Goal: Task Accomplishment & Management: Use online tool/utility

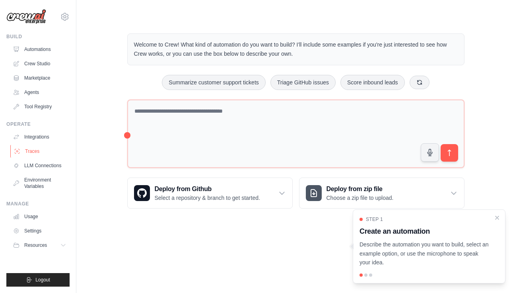
click at [41, 149] on link "Traces" at bounding box center [40, 151] width 60 height 13
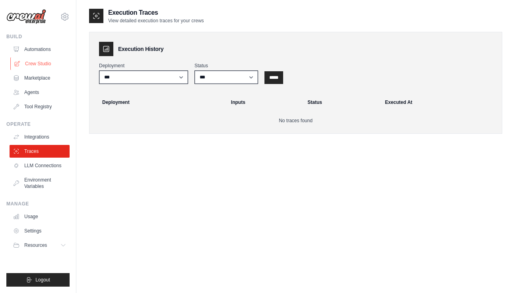
click at [37, 63] on link "Crew Studio" at bounding box center [40, 63] width 60 height 13
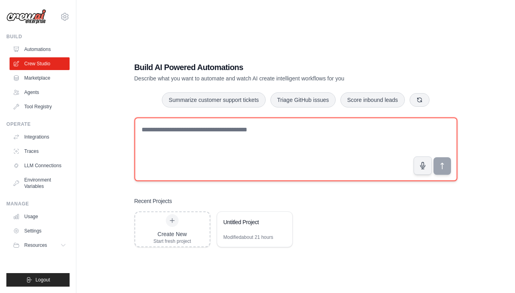
click at [193, 138] on textarea at bounding box center [296, 149] width 323 height 64
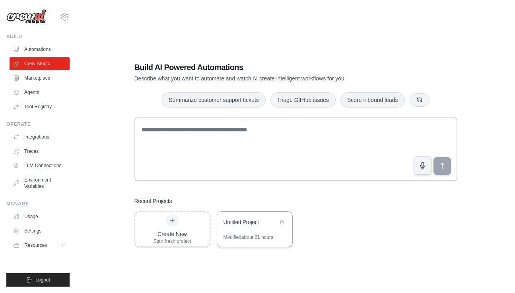
click at [273, 229] on div "Untitled Project" at bounding box center [254, 223] width 75 height 22
click at [33, 147] on link "Traces" at bounding box center [40, 151] width 60 height 13
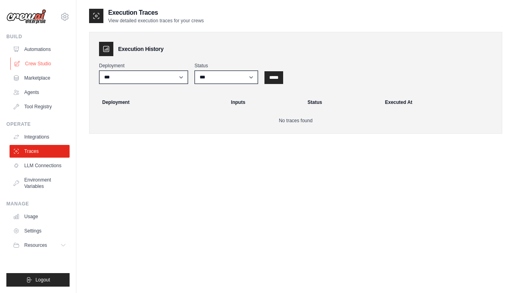
click at [39, 58] on link "Crew Studio" at bounding box center [40, 63] width 60 height 13
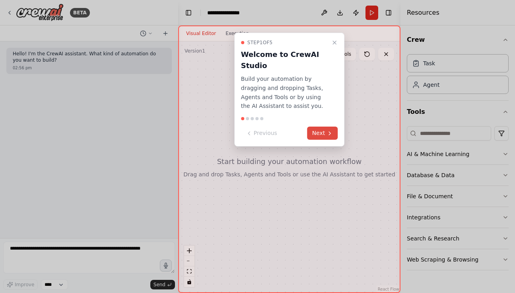
click at [323, 129] on button "Next" at bounding box center [323, 133] width 31 height 13
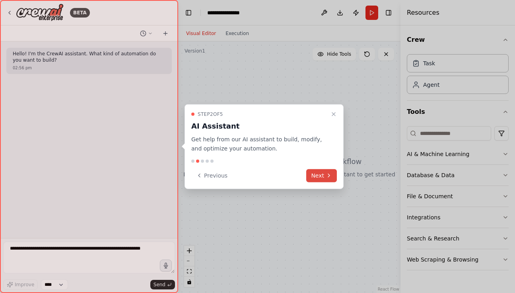
click at [331, 177] on icon at bounding box center [329, 175] width 6 height 6
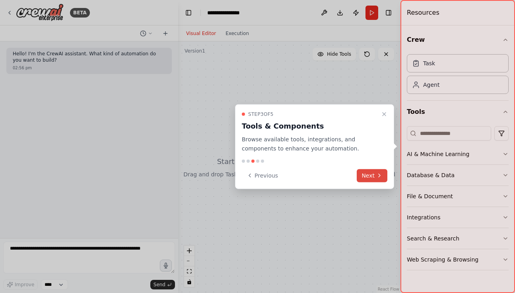
click at [365, 176] on button "Next" at bounding box center [372, 175] width 31 height 13
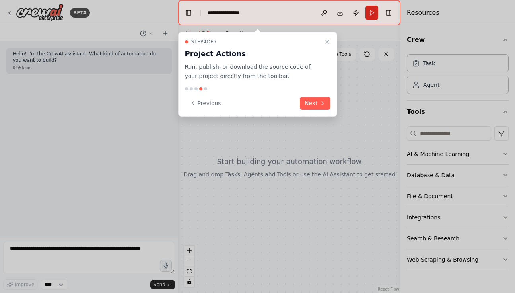
click at [333, 100] on div "Step 4 of 5 Project Actions Run, publish, or download the source code of your p…" at bounding box center [257, 74] width 159 height 85
click at [321, 100] on icon at bounding box center [323, 103] width 6 height 6
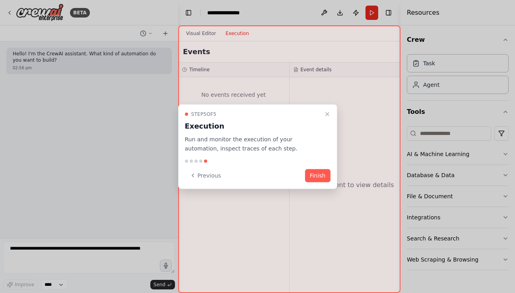
click at [326, 172] on button "Finish" at bounding box center [317, 175] width 25 height 13
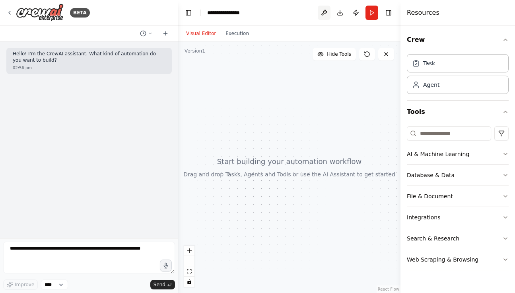
click at [324, 10] on button at bounding box center [324, 13] width 13 height 14
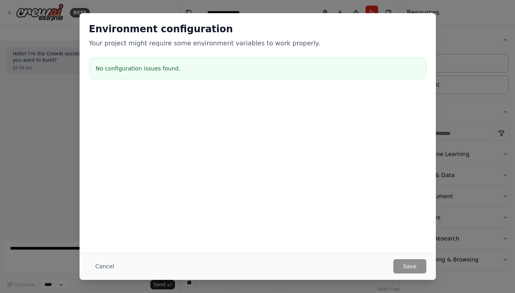
click at [435, 38] on div "Environment configuration Your project might require some environment variables…" at bounding box center [258, 52] width 357 height 79
click at [105, 259] on button "Cancel" at bounding box center [104, 266] width 31 height 14
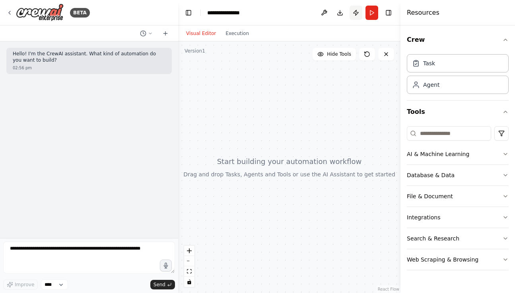
click at [356, 10] on button "Publish" at bounding box center [356, 13] width 13 height 14
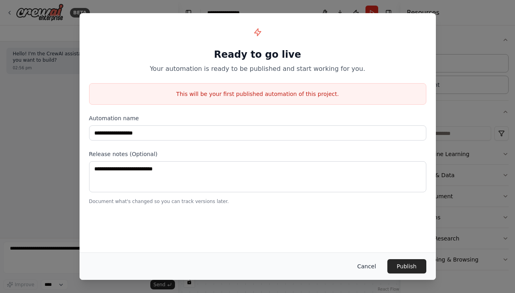
click at [366, 267] on button "Cancel" at bounding box center [366, 266] width 31 height 14
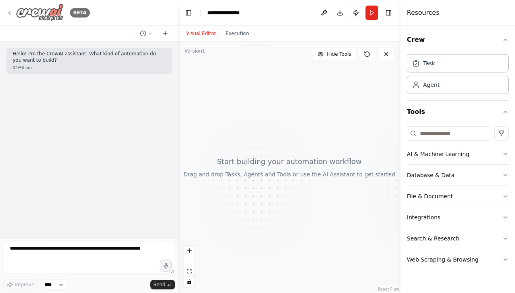
click at [10, 13] on icon at bounding box center [9, 13] width 6 height 6
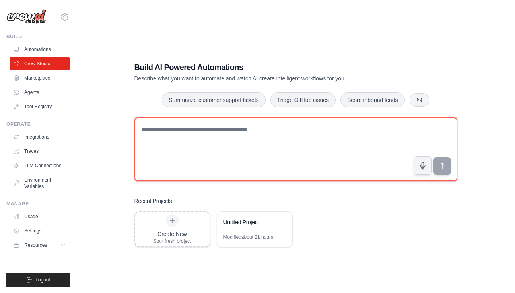
click at [289, 132] on textarea at bounding box center [296, 149] width 323 height 64
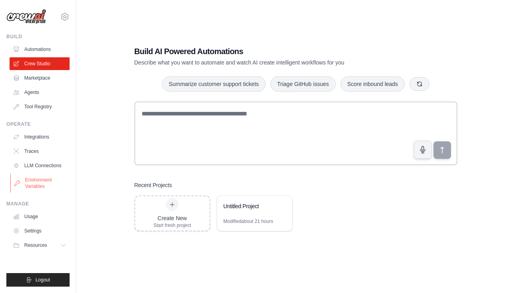
click at [29, 193] on link "Environment Variables" at bounding box center [40, 183] width 60 height 19
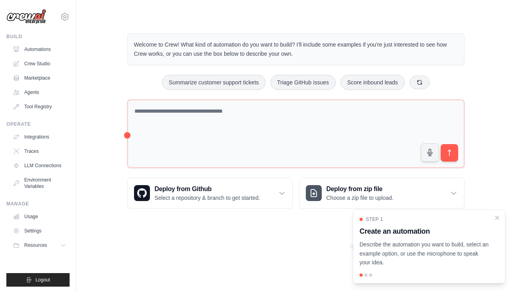
click at [47, 57] on ul "Automations Crew Studio Marketplace Agents Tool Registry" at bounding box center [40, 78] width 60 height 70
click at [47, 60] on link "Crew Studio" at bounding box center [40, 63] width 60 height 13
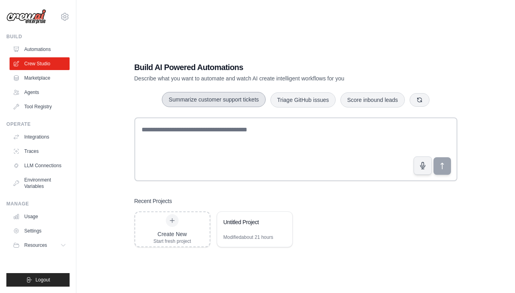
click at [248, 100] on button "Summarize customer support tickets" at bounding box center [213, 99] width 103 height 15
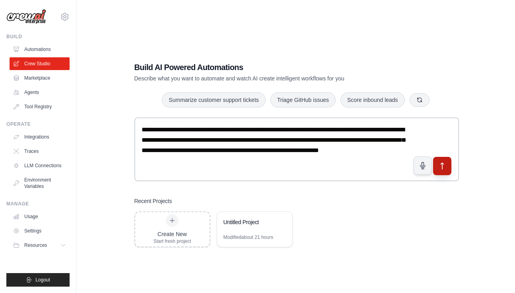
click at [441, 164] on icon "submit" at bounding box center [442, 166] width 8 height 8
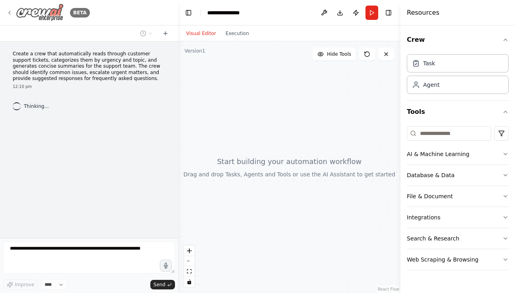
click at [12, 16] on icon at bounding box center [9, 13] width 6 height 6
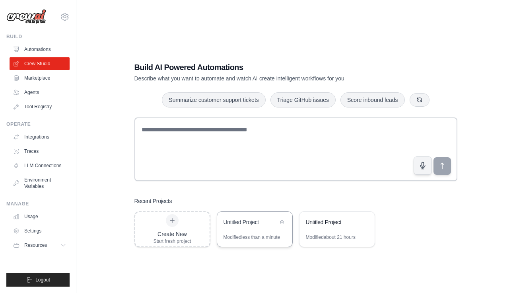
click at [267, 230] on div "Untitled Project" at bounding box center [254, 223] width 75 height 22
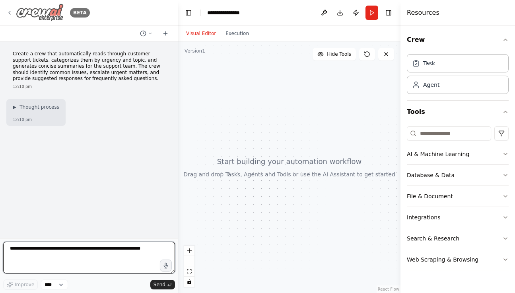
click at [11, 12] on icon at bounding box center [9, 13] width 6 height 6
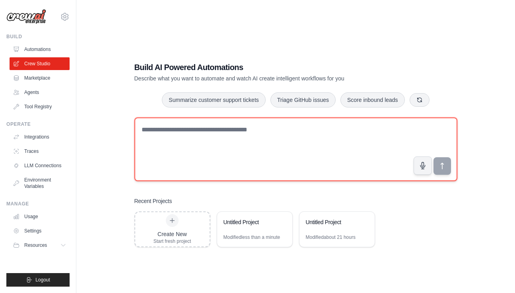
click at [185, 144] on textarea at bounding box center [296, 149] width 323 height 64
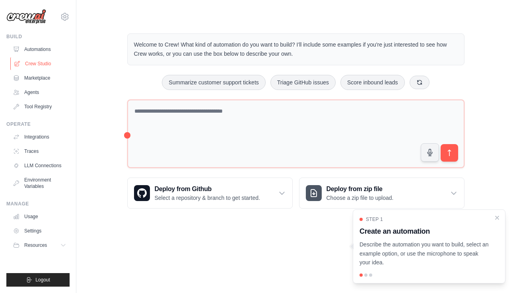
click at [48, 64] on link "Crew Studio" at bounding box center [40, 63] width 60 height 13
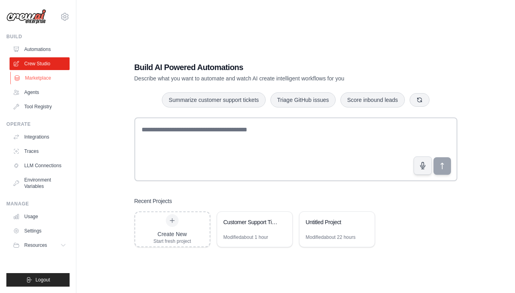
click at [33, 73] on link "Marketplace" at bounding box center [40, 78] width 60 height 13
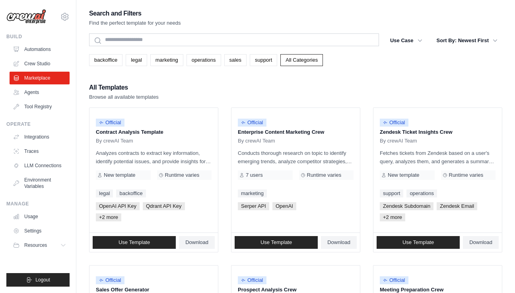
scroll to position [467, 0]
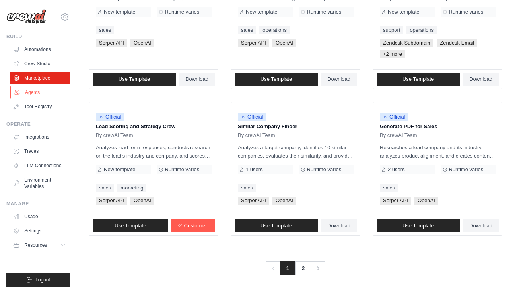
click at [36, 90] on link "Agents" at bounding box center [40, 92] width 60 height 13
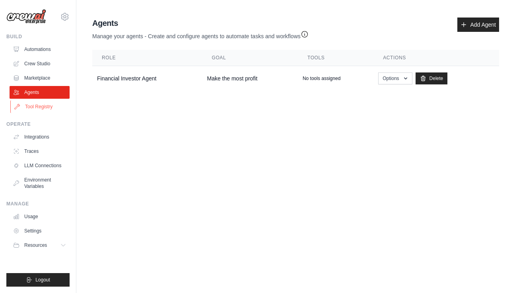
click at [39, 107] on link "Tool Registry" at bounding box center [40, 106] width 60 height 13
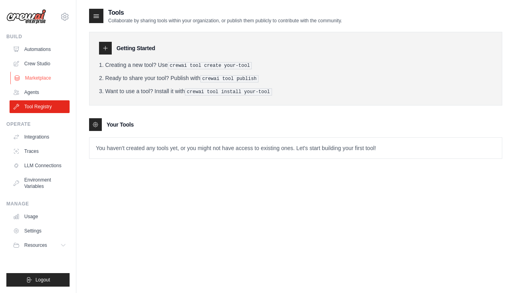
click at [39, 79] on link "Marketplace" at bounding box center [40, 78] width 60 height 13
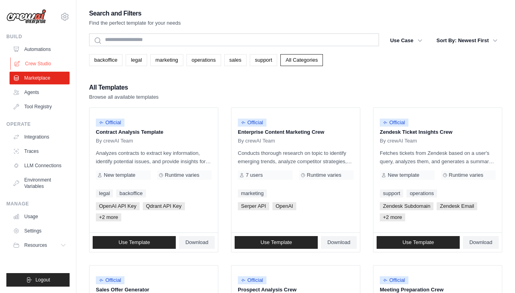
click at [39, 63] on link "Crew Studio" at bounding box center [40, 63] width 60 height 13
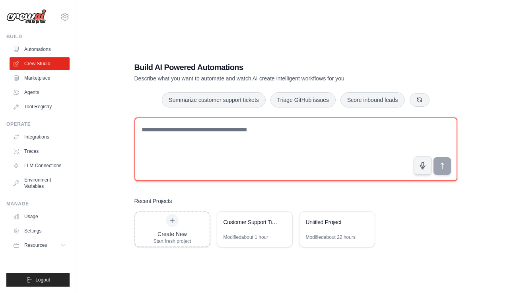
click at [208, 141] on textarea at bounding box center [296, 149] width 323 height 64
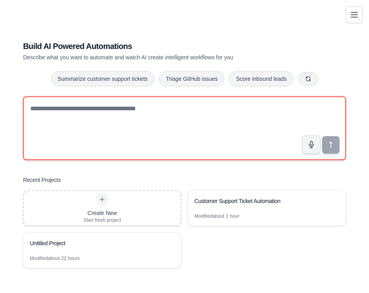
click at [197, 106] on textarea at bounding box center [184, 128] width 323 height 64
click at [131, 120] on textarea at bounding box center [184, 128] width 323 height 64
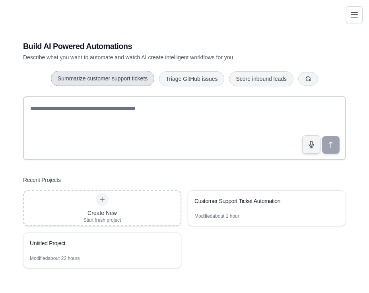
click at [126, 82] on button "Summarize customer support tickets" at bounding box center [102, 78] width 103 height 15
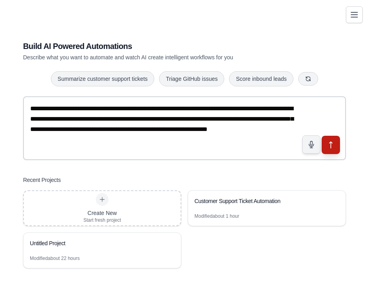
click at [330, 145] on icon "submit" at bounding box center [331, 145] width 8 height 8
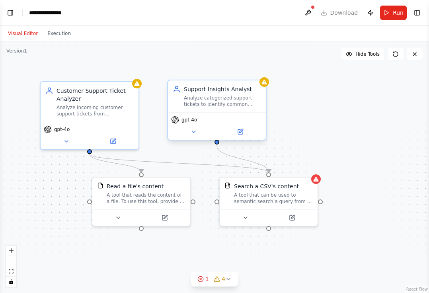
select select "****"
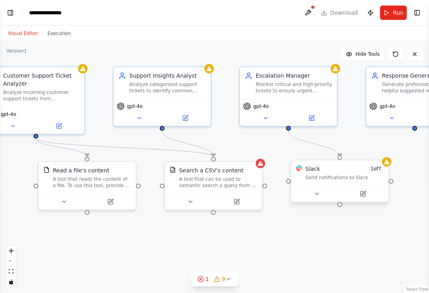
click at [369, 171] on span "1 of 7" at bounding box center [376, 169] width 16 height 8
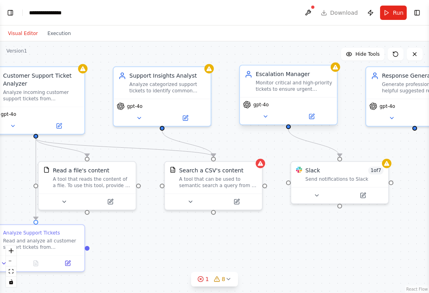
scroll to position [222, 0]
click at [307, 10] on button at bounding box center [308, 13] width 13 height 14
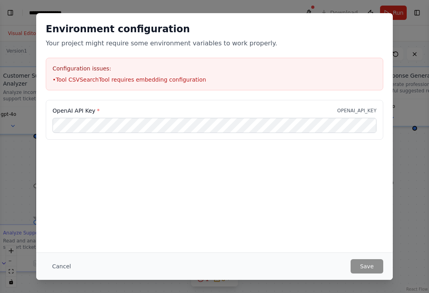
click at [369, 74] on div "Environment configuration Your project might require some environment variables…" at bounding box center [214, 146] width 429 height 293
click at [50, 262] on button "Cancel" at bounding box center [61, 266] width 31 height 14
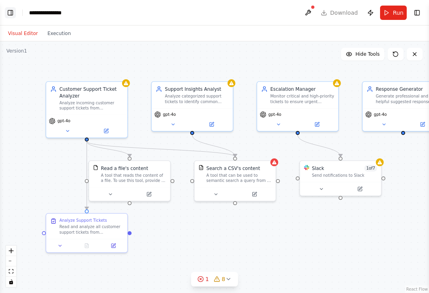
click at [12, 11] on button "Toggle Left Sidebar" at bounding box center [10, 12] width 11 height 11
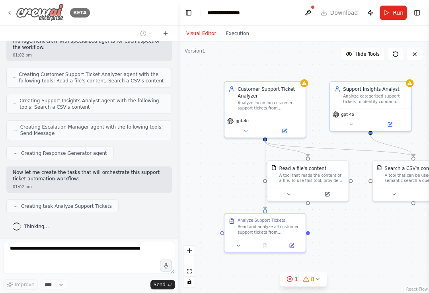
scroll to position [242, 0]
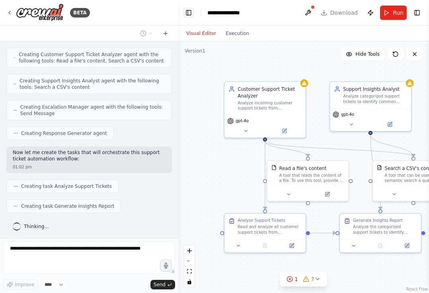
click at [189, 11] on button "Toggle Left Sidebar" at bounding box center [188, 12] width 11 height 11
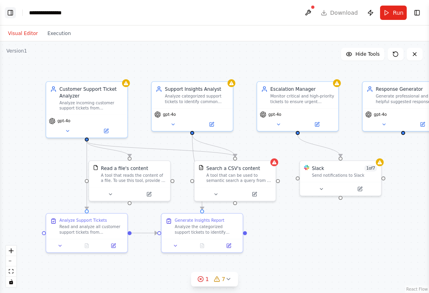
click at [12, 9] on button "Toggle Left Sidebar" at bounding box center [10, 12] width 11 height 11
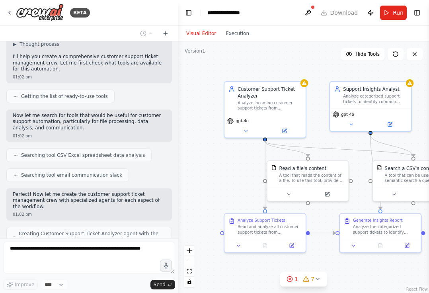
scroll to position [0, 0]
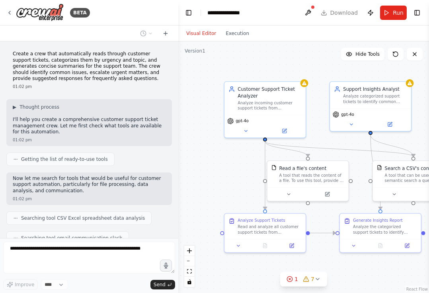
click at [50, 159] on span "Getting the list of ready-to-use tools" at bounding box center [64, 159] width 87 height 6
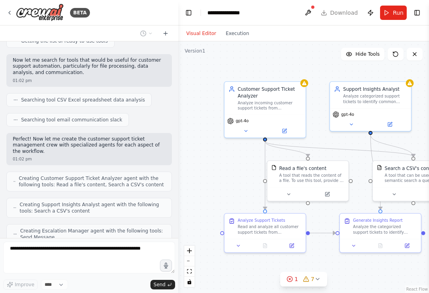
scroll to position [242, 0]
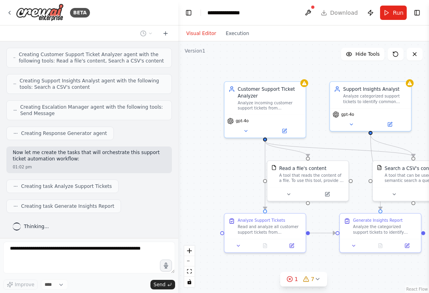
click at [12, 183] on div "Creating task Analyze Support Tickets" at bounding box center [62, 186] width 112 height 14
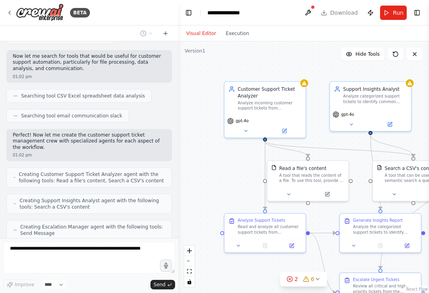
scroll to position [0, 0]
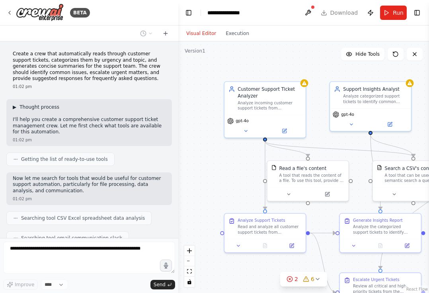
click at [23, 108] on span "Thought process" at bounding box center [40, 107] width 40 height 6
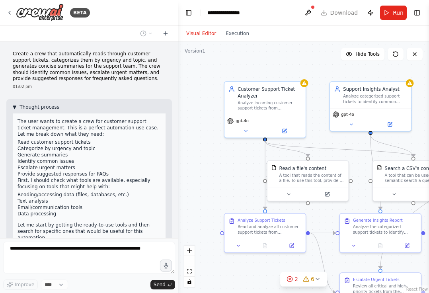
click at [23, 108] on span "Thought process" at bounding box center [40, 107] width 40 height 6
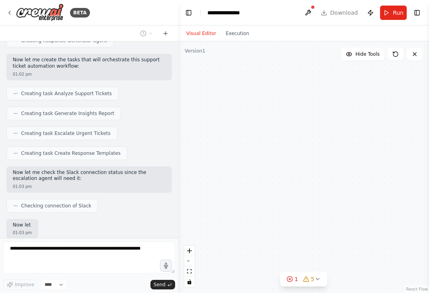
scroll to position [520, 0]
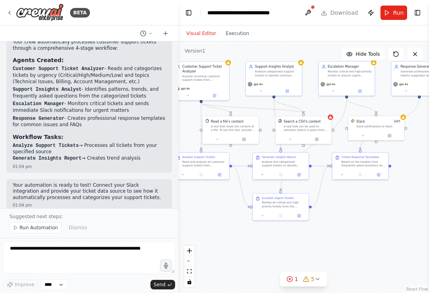
drag, startPoint x: 332, startPoint y: 152, endPoint x: 235, endPoint y: 104, distance: 107.7
click at [235, 104] on div ".deletable-edge-delete-btn { width: 20px; height: 20px; border: 0px solid #ffff…" at bounding box center [303, 167] width 251 height 252
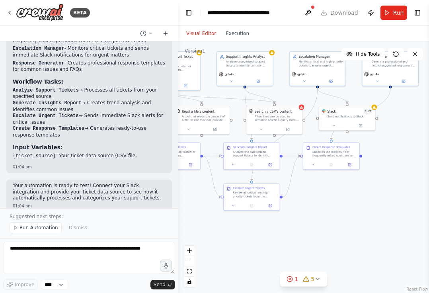
drag, startPoint x: 408, startPoint y: 144, endPoint x: 397, endPoint y: 150, distance: 12.7
click at [369, 150] on div ".deletable-edge-delete-btn { width: 20px; height: 20px; border: 0px solid #ffff…" at bounding box center [303, 167] width 251 height 252
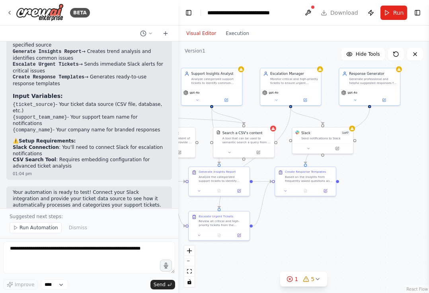
drag, startPoint x: 390, startPoint y: 143, endPoint x: 359, endPoint y: 195, distance: 61.0
click at [359, 194] on div ".deletable-edge-delete-btn { width: 20px; height: 20px; border: 0px solid #ffff…" at bounding box center [303, 167] width 251 height 252
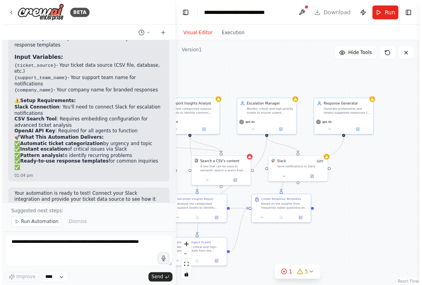
scroll to position [968, 0]
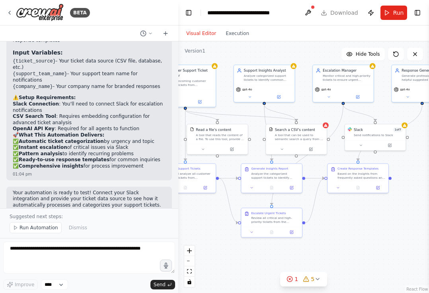
drag, startPoint x: 362, startPoint y: 184, endPoint x: 427, endPoint y: 153, distance: 72.4
click at [369, 153] on div ".deletable-edge-delete-btn { width: 20px; height: 20px; border: 0px solid #ffff…" at bounding box center [303, 167] width 251 height 252
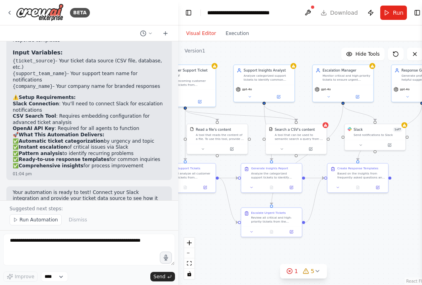
scroll to position [964, 0]
